Goal: Use online tool/utility: Utilize a website feature to perform a specific function

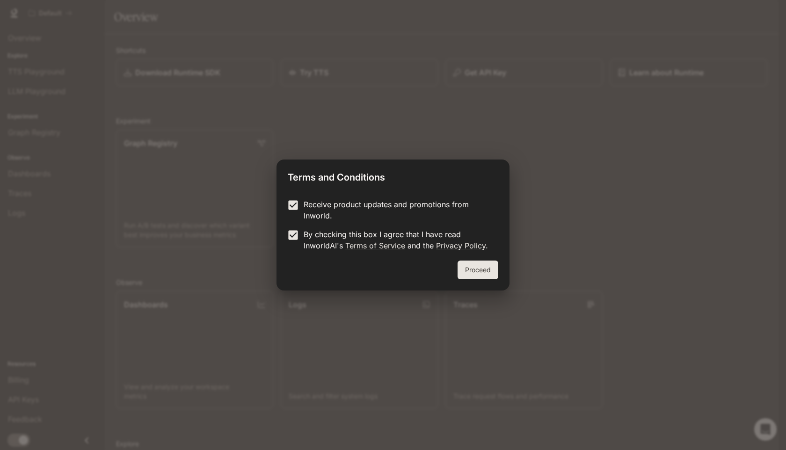
click at [502, 272] on div "Proceed" at bounding box center [393, 276] width 233 height 30
click at [480, 272] on button "Proceed" at bounding box center [478, 270] width 41 height 19
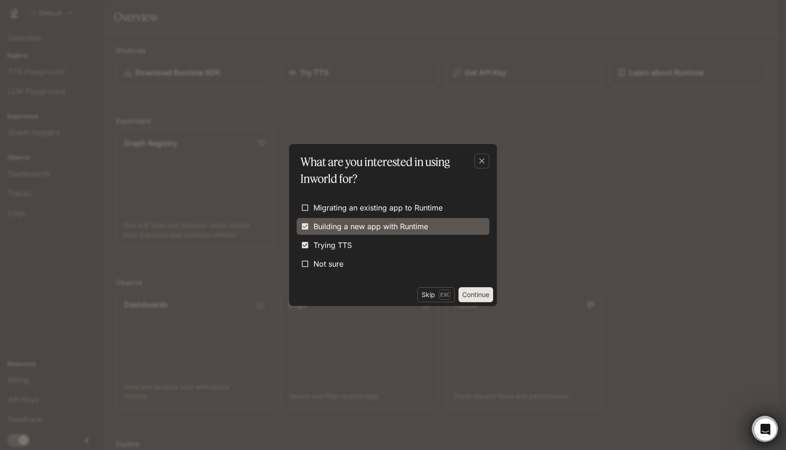
click at [320, 225] on span "Building a new app with Runtime" at bounding box center [370, 226] width 115 height 11
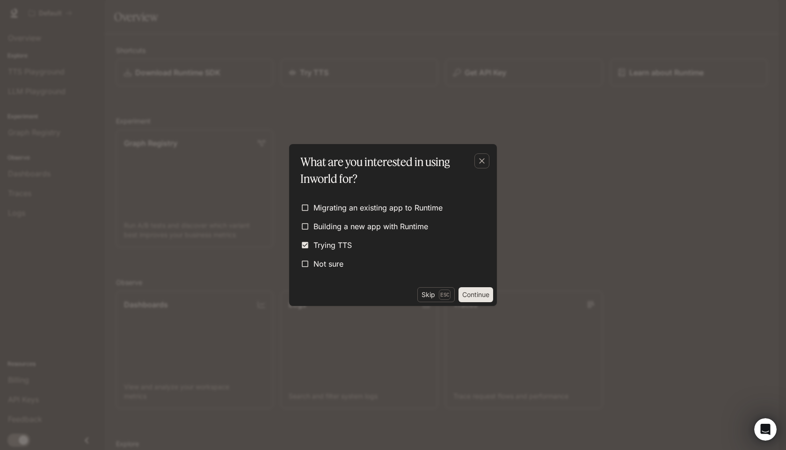
click at [471, 297] on button "Continue" at bounding box center [476, 294] width 35 height 15
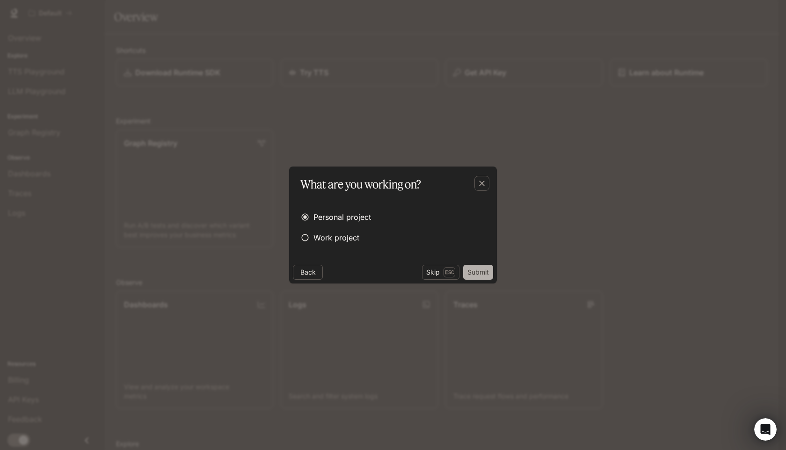
click at [480, 269] on button "Submit" at bounding box center [478, 272] width 30 height 15
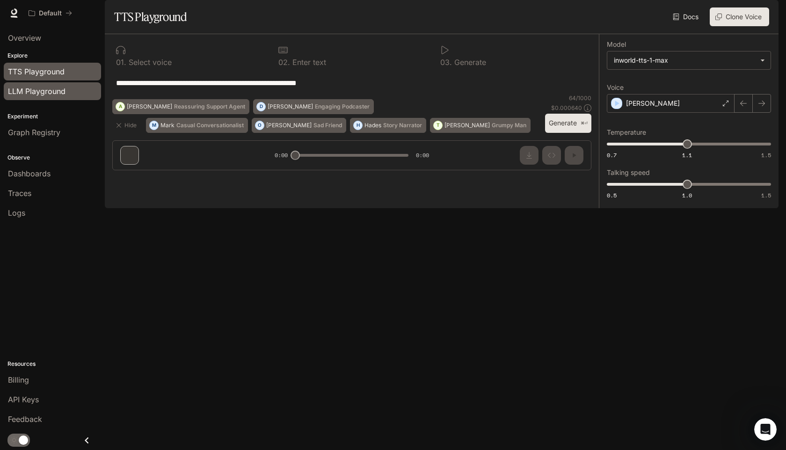
click at [58, 90] on span "LLM Playground" at bounding box center [37, 91] width 58 height 11
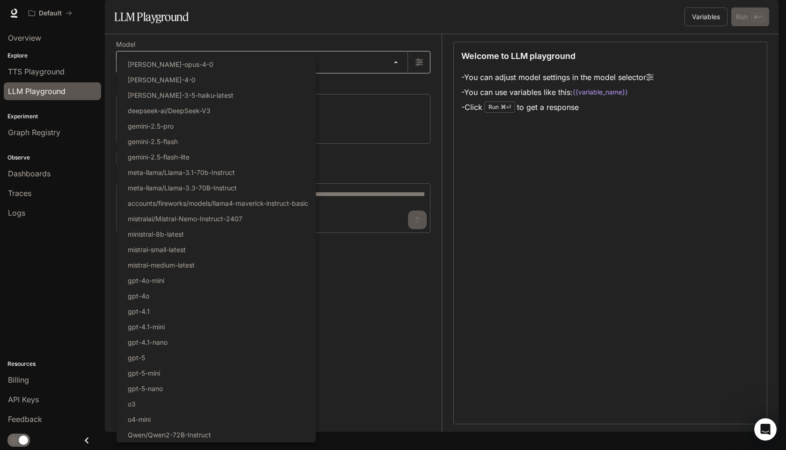
click at [195, 86] on body "Skip to main content Default Runtime Runtime Documentation Documentation Portal…" at bounding box center [393, 225] width 786 height 450
click at [46, 65] on div at bounding box center [393, 225] width 786 height 450
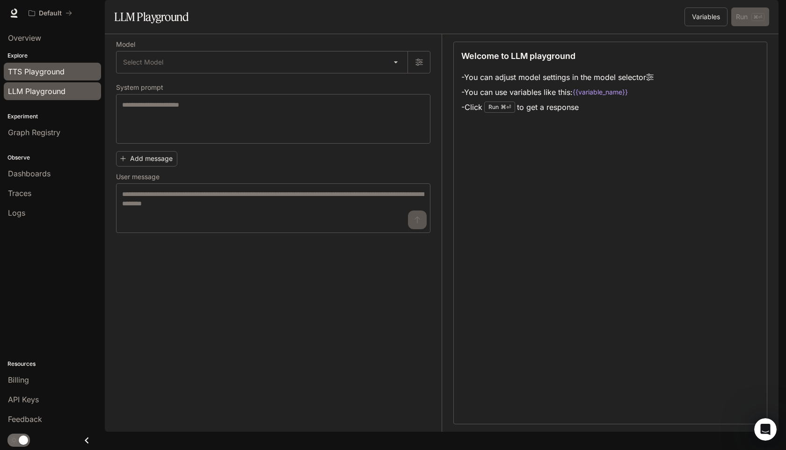
click at [58, 70] on span "TTS Playground" at bounding box center [36, 71] width 57 height 11
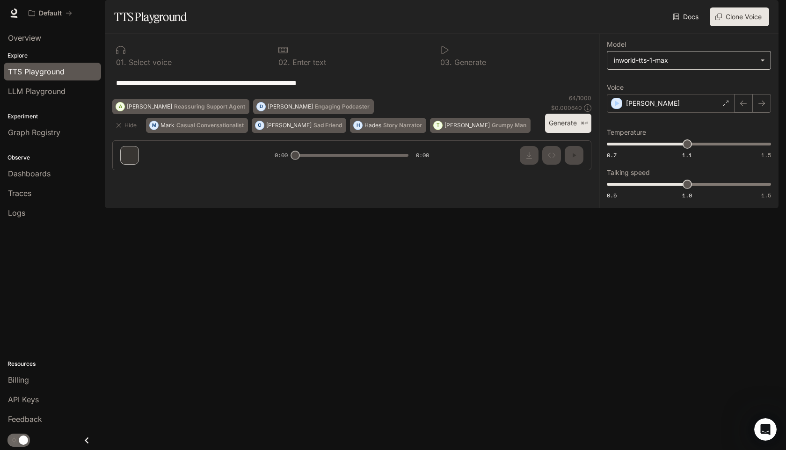
click at [679, 89] on body "**********" at bounding box center [393, 225] width 786 height 450
click at [679, 89] on div at bounding box center [393, 225] width 786 height 450
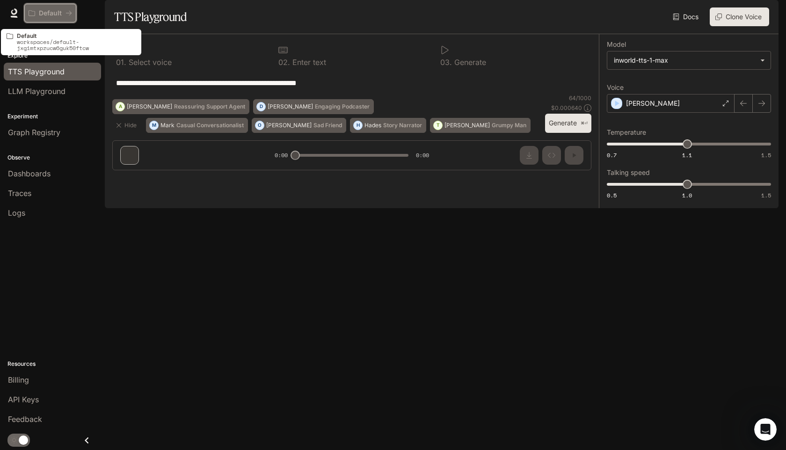
click at [59, 15] on p "Default" at bounding box center [50, 13] width 23 height 8
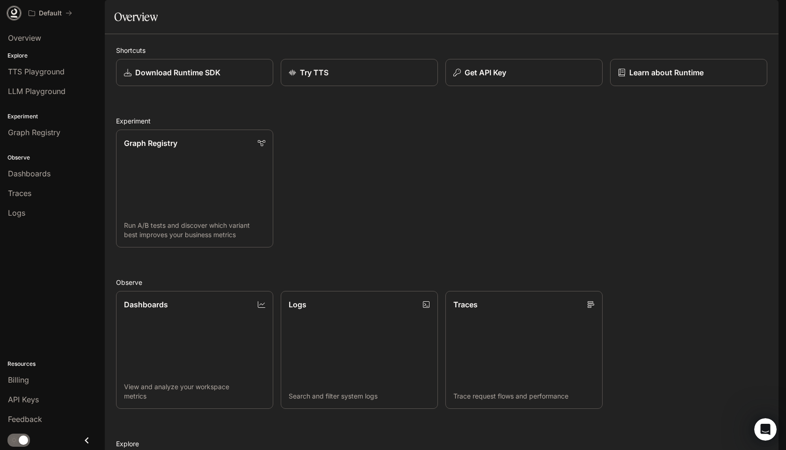
click at [14, 15] on icon at bounding box center [13, 12] width 9 height 9
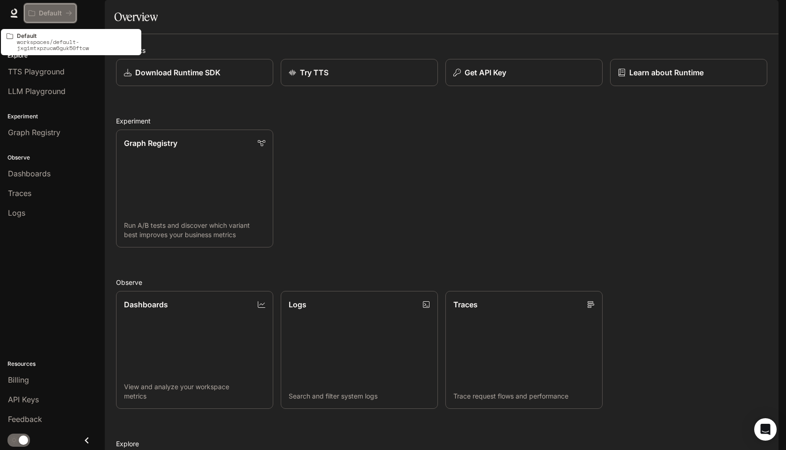
click at [55, 13] on p "Default" at bounding box center [50, 13] width 23 height 8
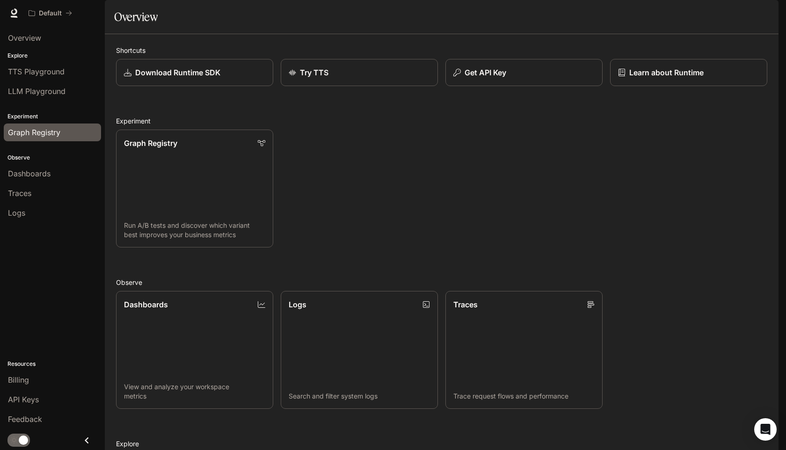
click at [42, 137] on span "Graph Registry" at bounding box center [34, 132] width 52 height 11
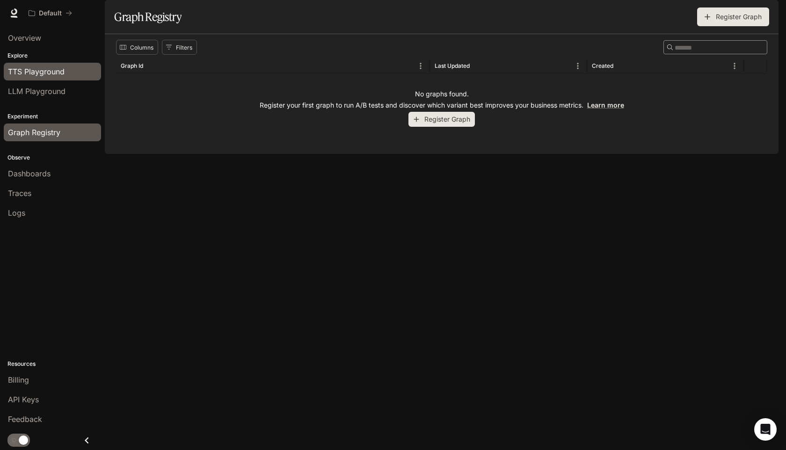
click at [46, 63] on link "TTS Playground" at bounding box center [52, 72] width 97 height 18
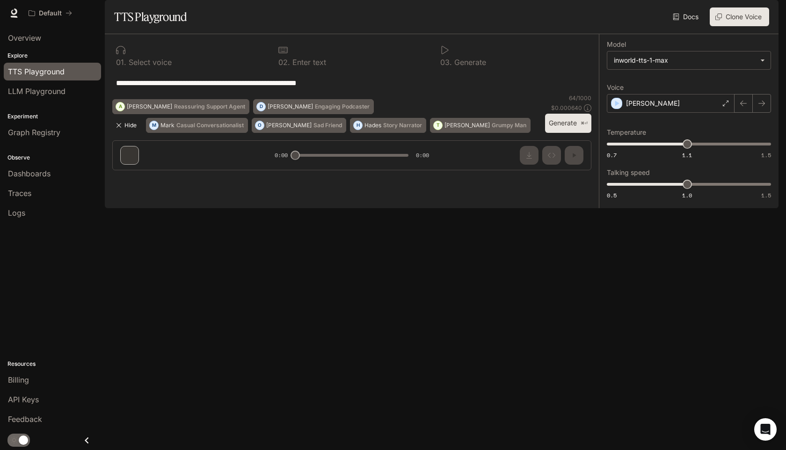
click at [120, 129] on icon "button" at bounding box center [118, 125] width 7 height 7
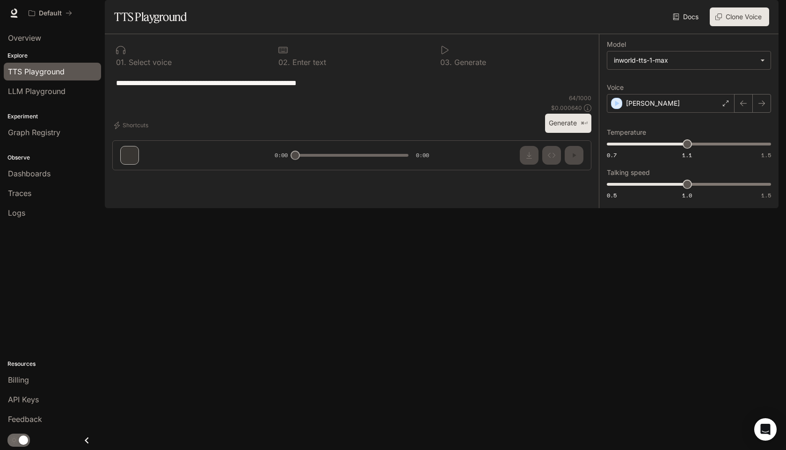
click at [127, 178] on div "**********" at bounding box center [352, 106] width 494 height 144
click at [667, 86] on body "**********" at bounding box center [393, 225] width 786 height 450
click at [637, 53] on div at bounding box center [393, 225] width 786 height 450
click at [44, 93] on span "LLM Playground" at bounding box center [37, 91] width 58 height 11
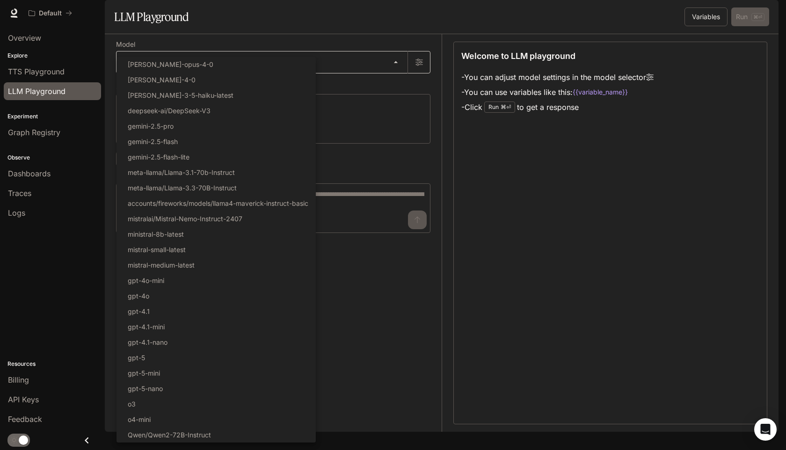
click at [403, 92] on body "Skip to main content Default Runtime Runtime Documentation Documentation Portal…" at bounding box center [393, 225] width 786 height 450
click at [401, 360] on div at bounding box center [393, 225] width 786 height 450
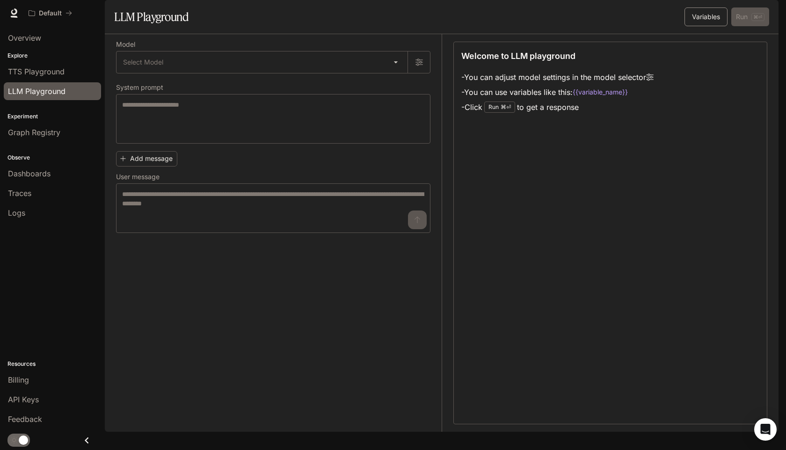
click at [711, 26] on button "Variables" at bounding box center [706, 16] width 43 height 19
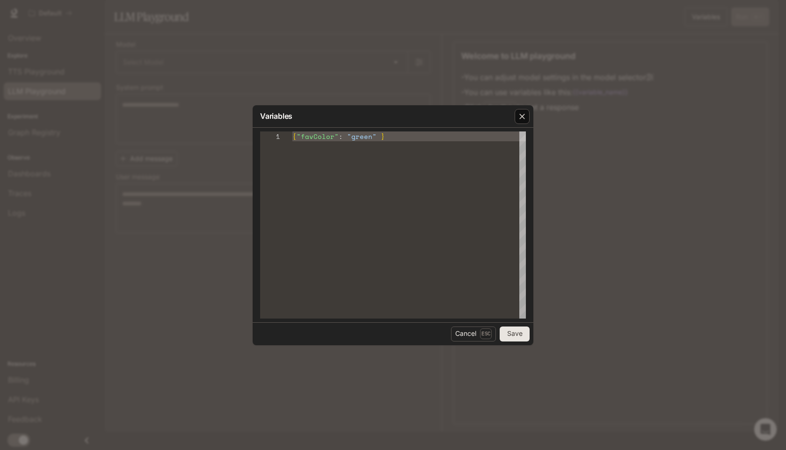
click at [522, 116] on icon "button" at bounding box center [522, 117] width 6 height 6
